Goal: Check status: Check status

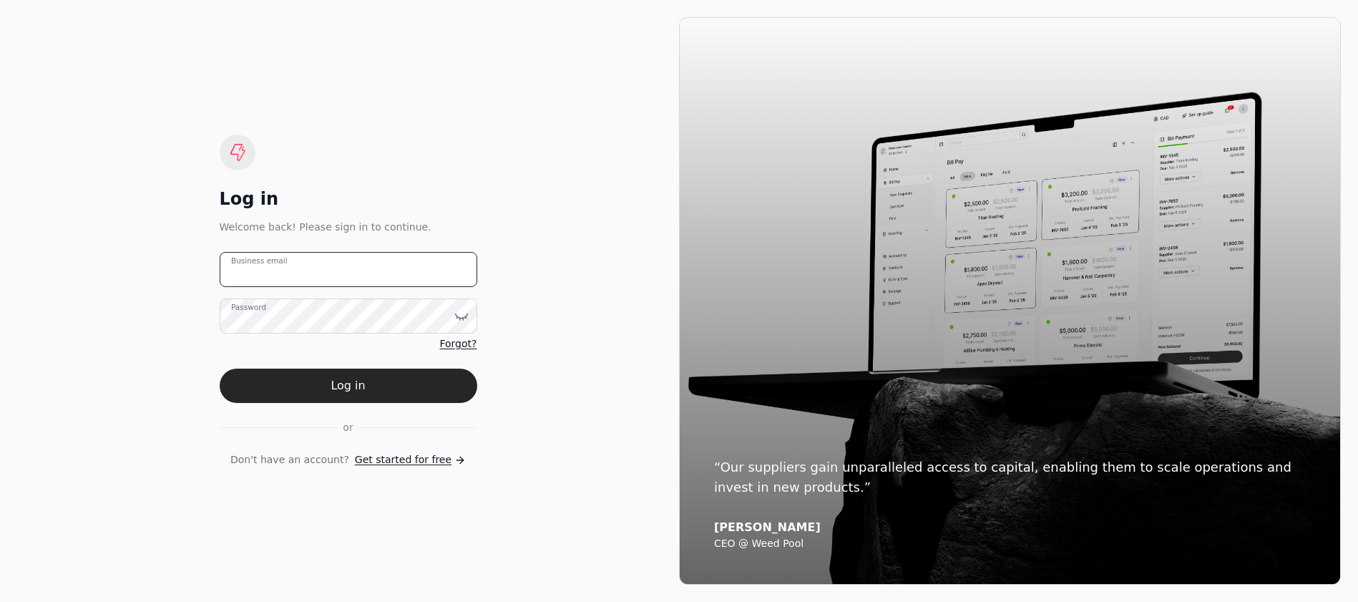
click at [347, 273] on email "Business email" at bounding box center [349, 269] width 258 height 35
type email "[EMAIL_ADDRESS][DOMAIN_NAME]"
click at [220, 368] on button "Log in" at bounding box center [349, 385] width 258 height 34
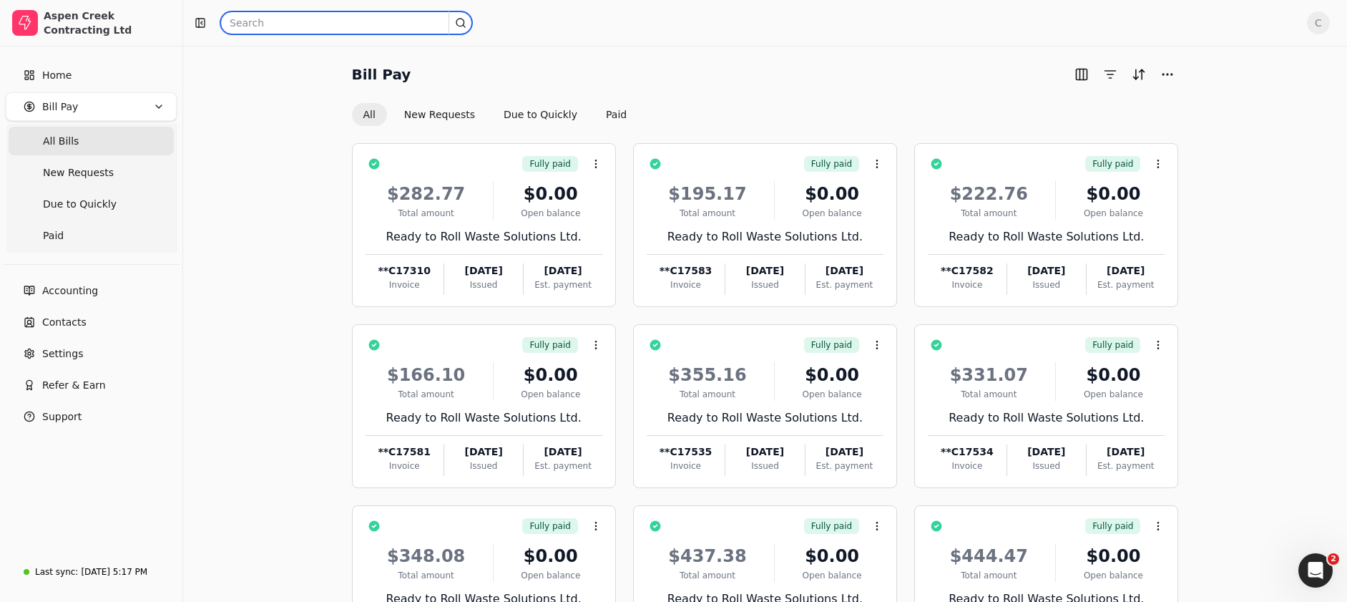
click at [266, 22] on input "text" at bounding box center [346, 22] width 252 height 23
type input "funk"
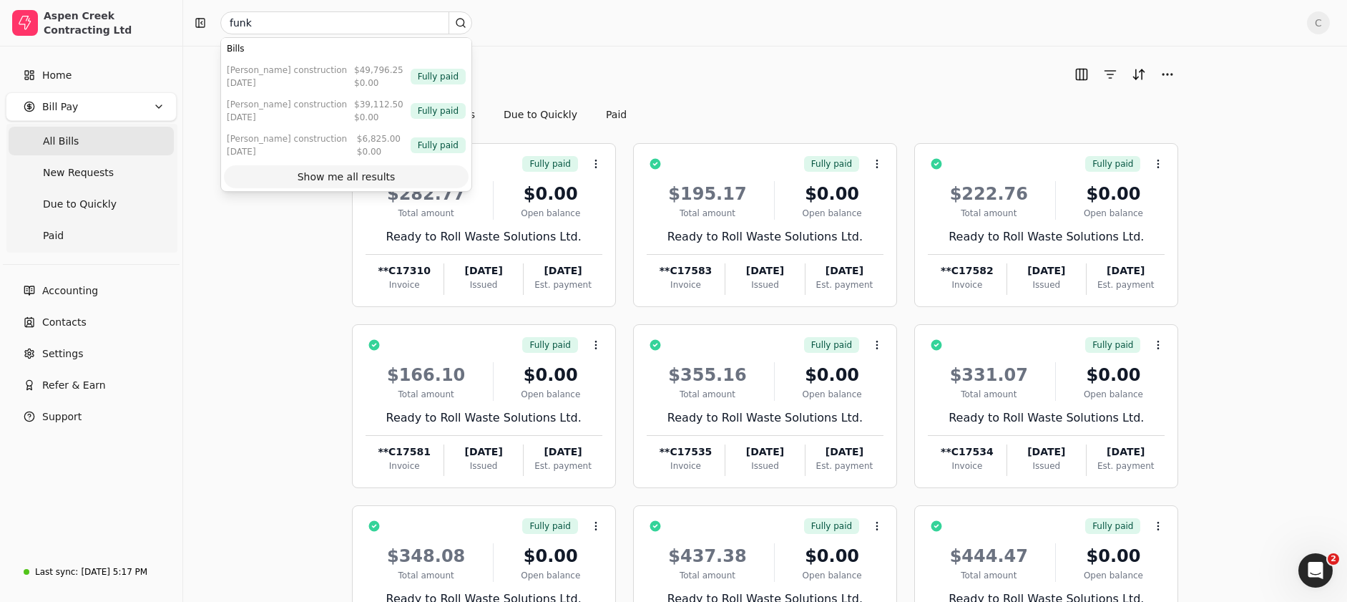
click at [310, 174] on div "Show me all results" at bounding box center [347, 177] width 98 height 15
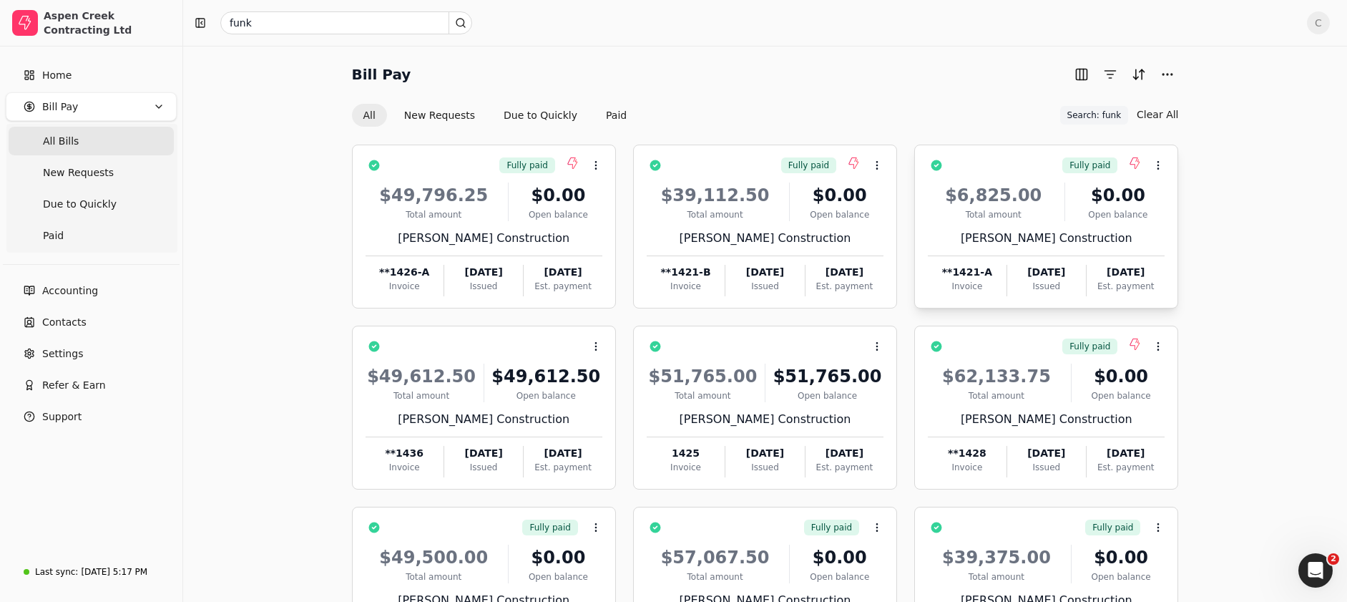
click at [986, 208] on div "Total amount" at bounding box center [993, 214] width 131 height 13
click at [1163, 200] on li "Open" at bounding box center [1227, 200] width 176 height 26
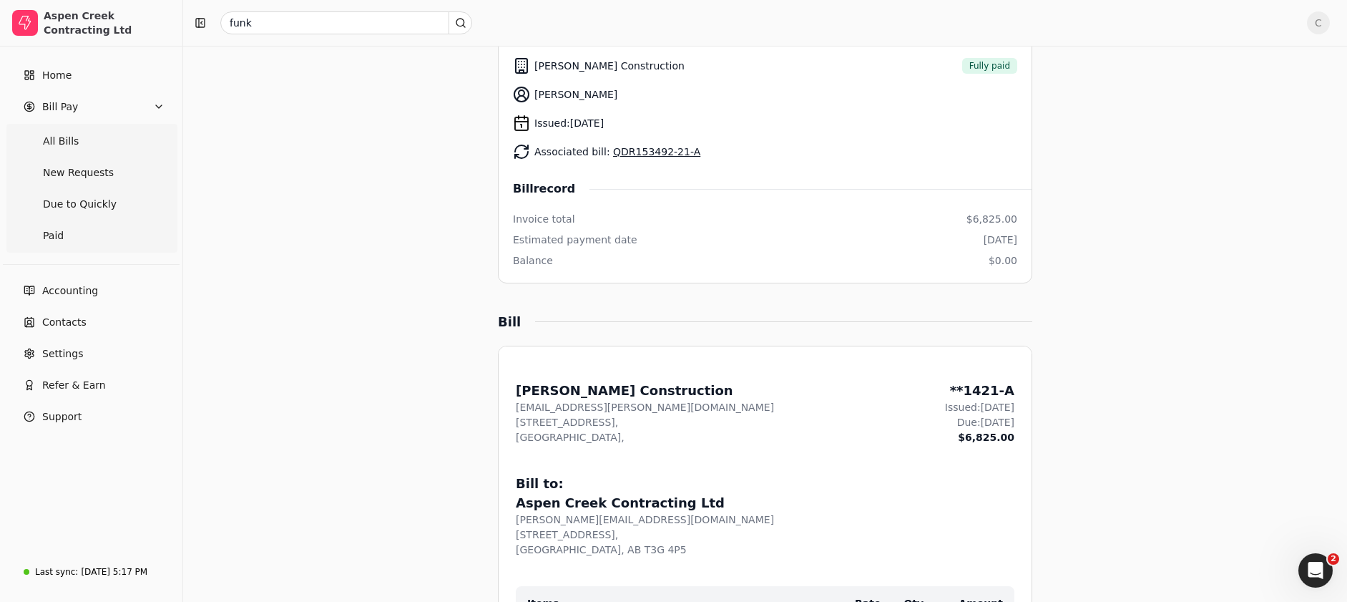
scroll to position [187, 0]
click at [76, 293] on span "Accounting" at bounding box center [70, 290] width 56 height 15
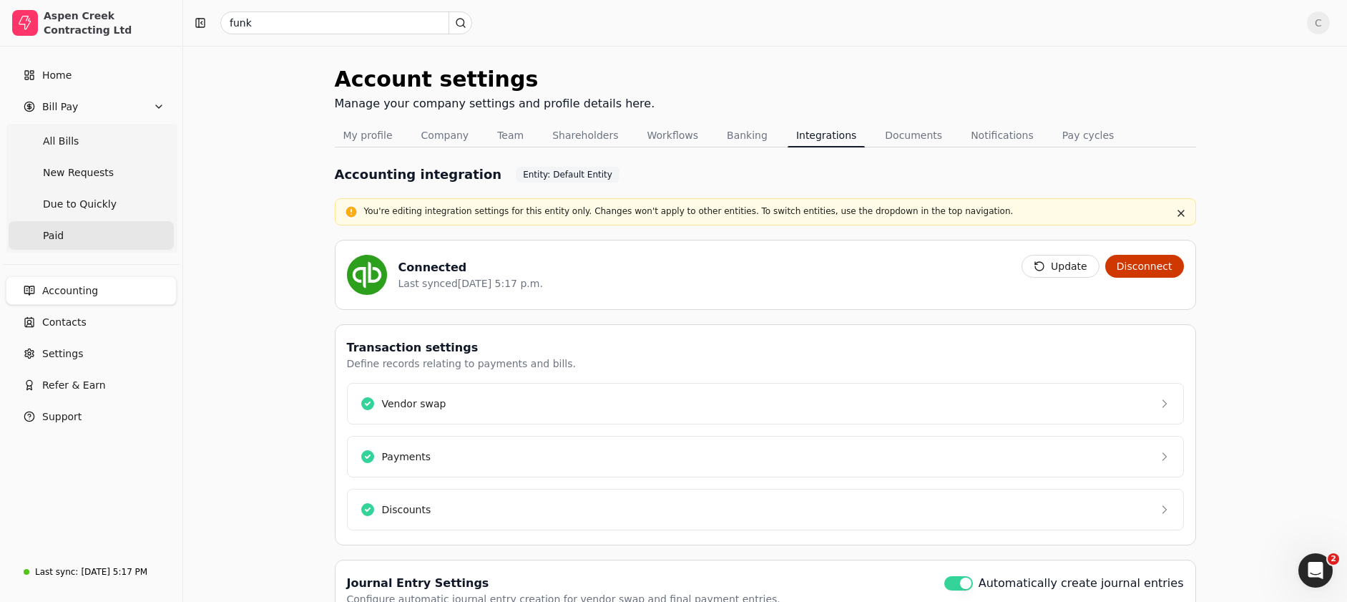
click at [95, 240] on link "Paid" at bounding box center [91, 235] width 165 height 29
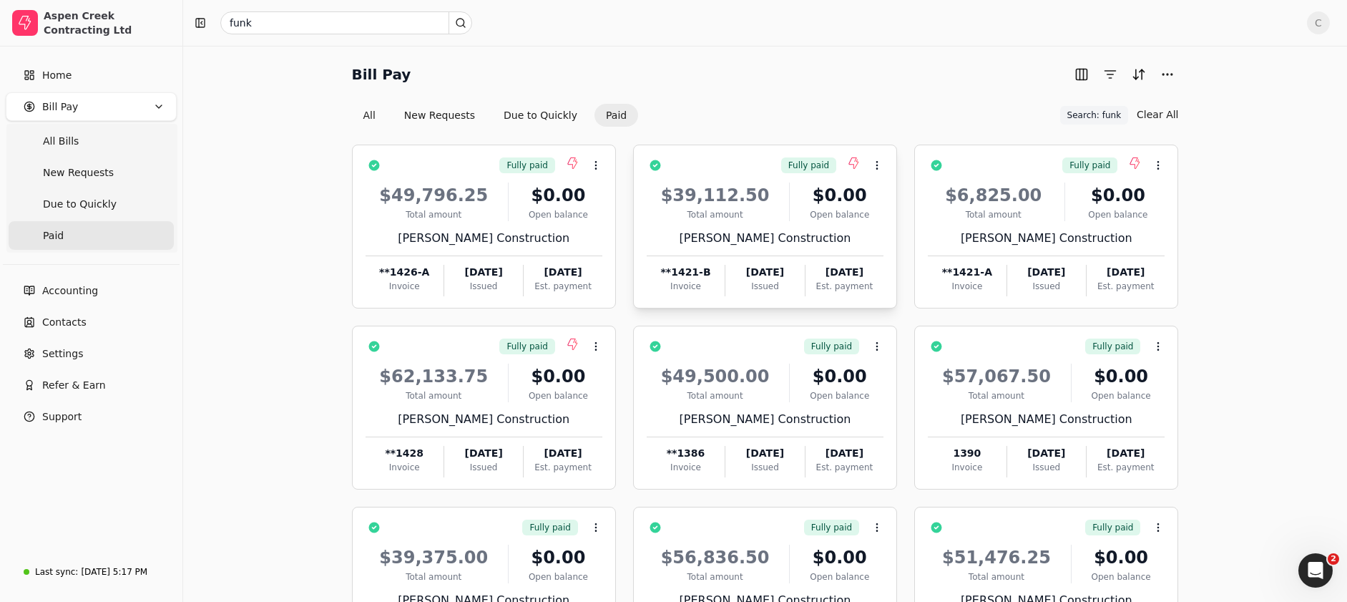
click at [740, 254] on div "$39,112.50 Total amount $0.00 Open balance [PERSON_NAME] Construction **1421-B …" at bounding box center [765, 235] width 237 height 122
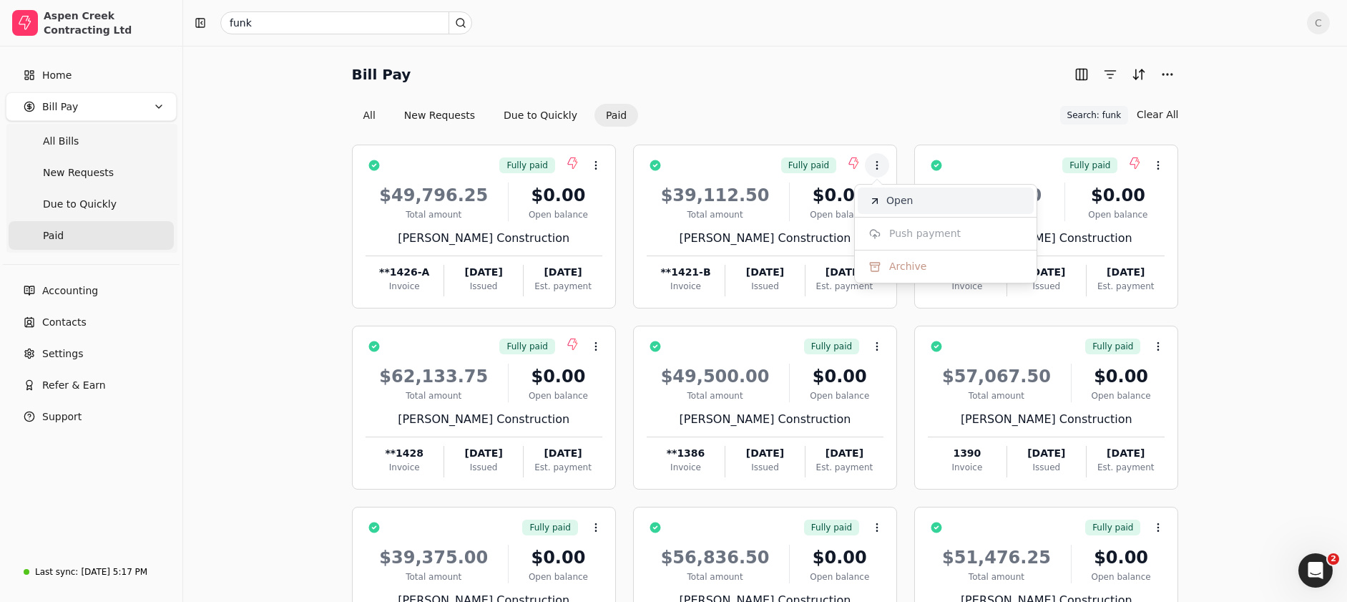
click at [892, 210] on li "Open" at bounding box center [946, 200] width 176 height 26
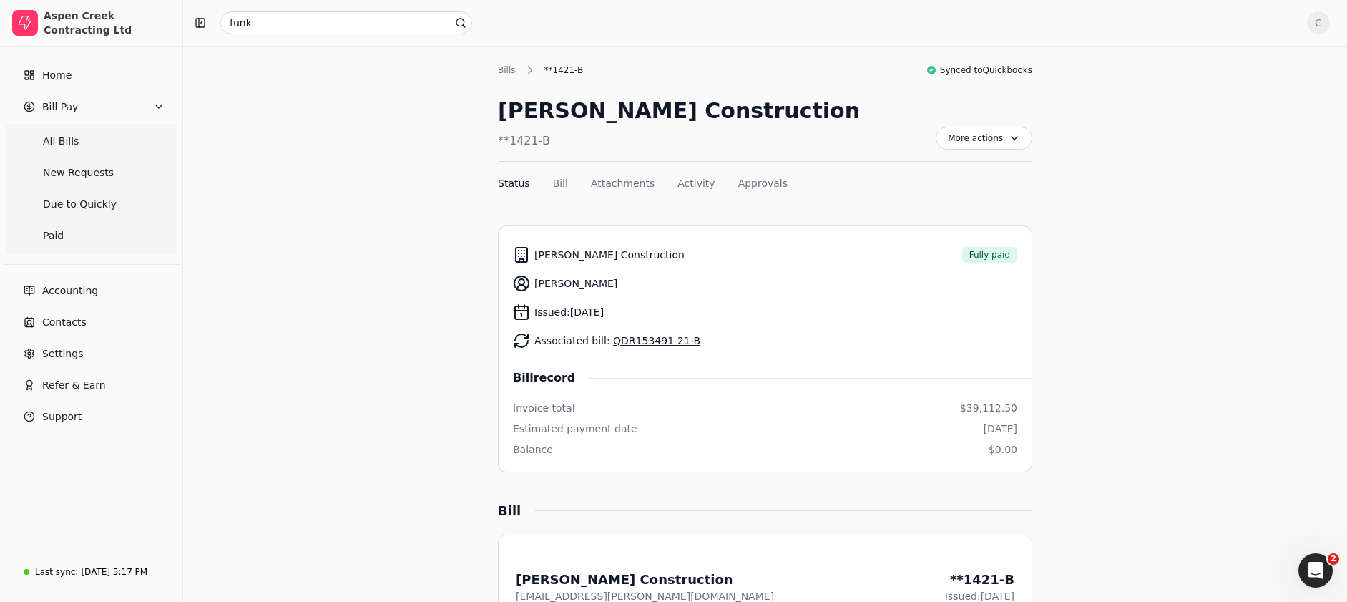
click at [649, 342] on link "QDR153491-21-B" at bounding box center [656, 340] width 87 height 11
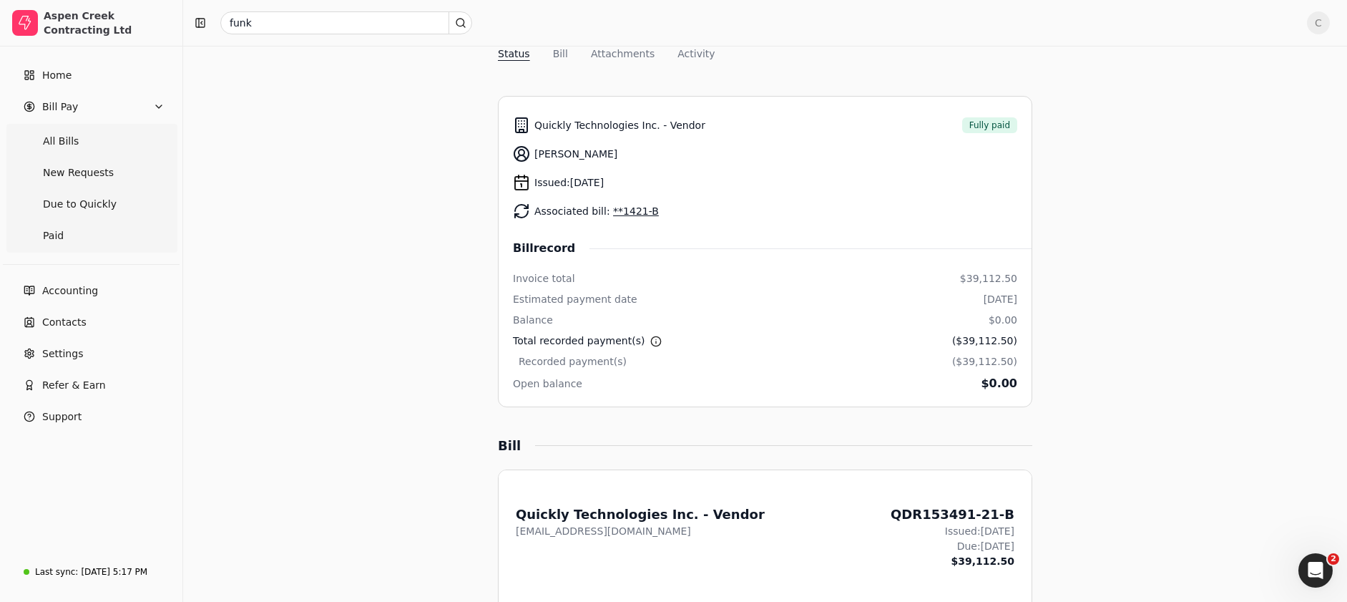
scroll to position [124, 0]
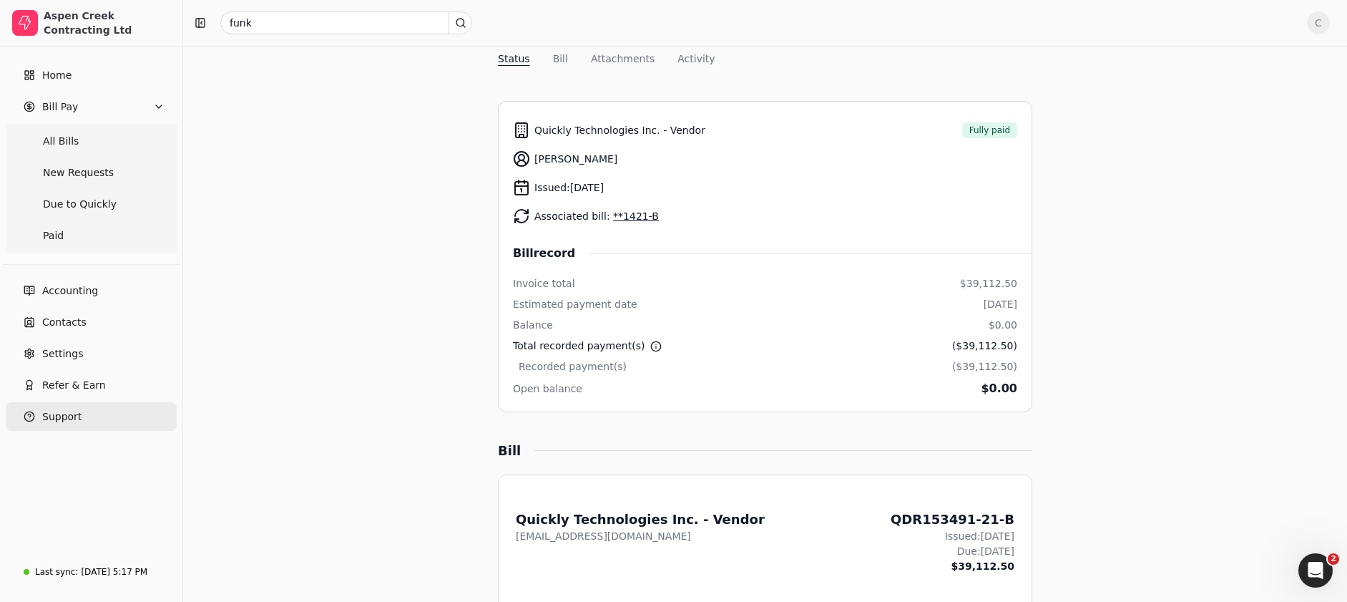
click at [66, 417] on span "Support" at bounding box center [61, 416] width 39 height 15
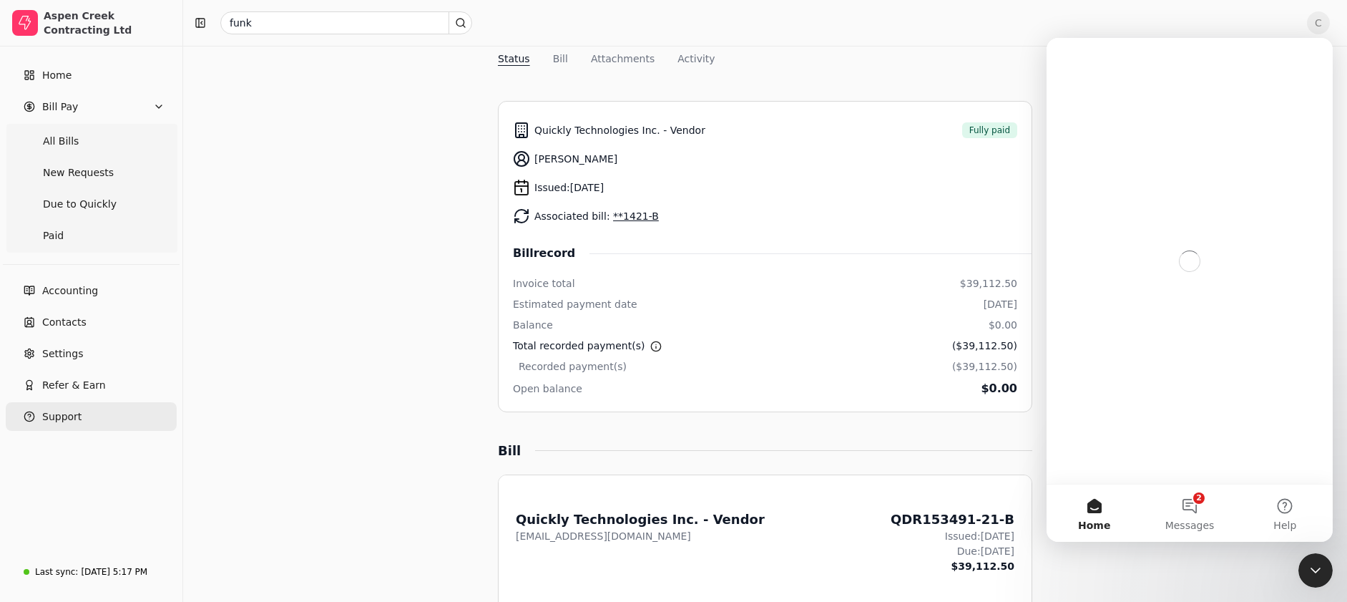
scroll to position [0, 0]
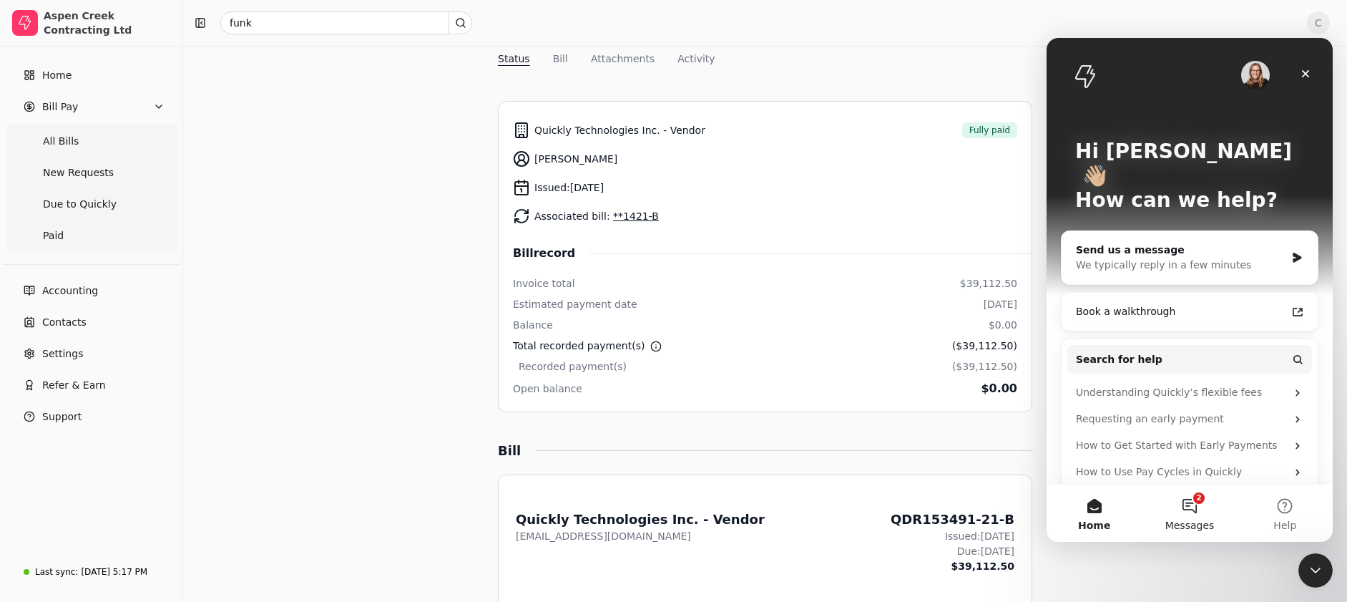
click at [1186, 501] on button "2 Messages" at bounding box center [1189, 512] width 95 height 57
